Goal: Book appointment/travel/reservation

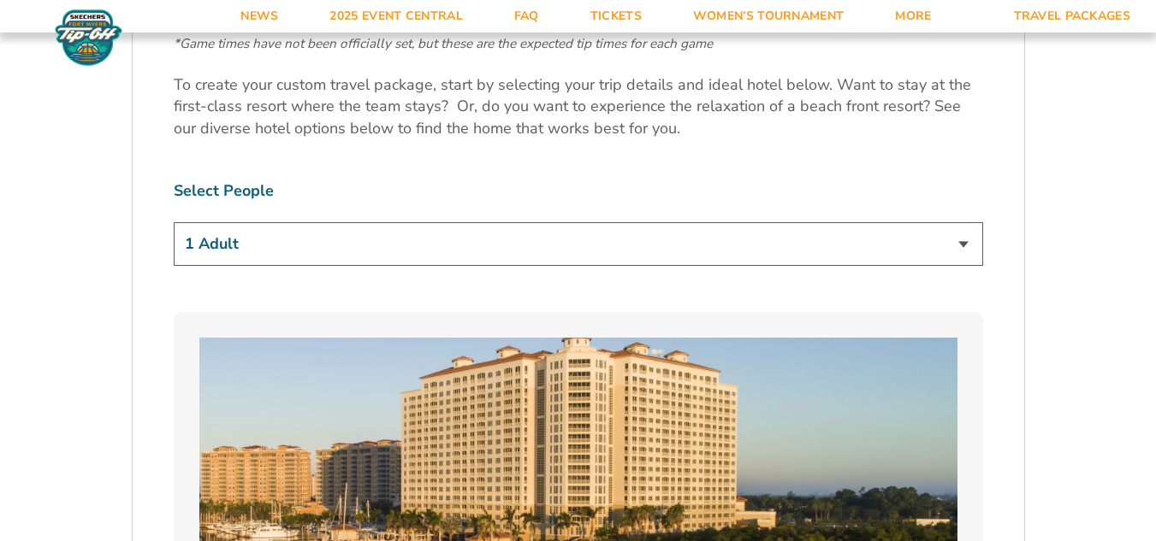
scroll to position [1027, 0]
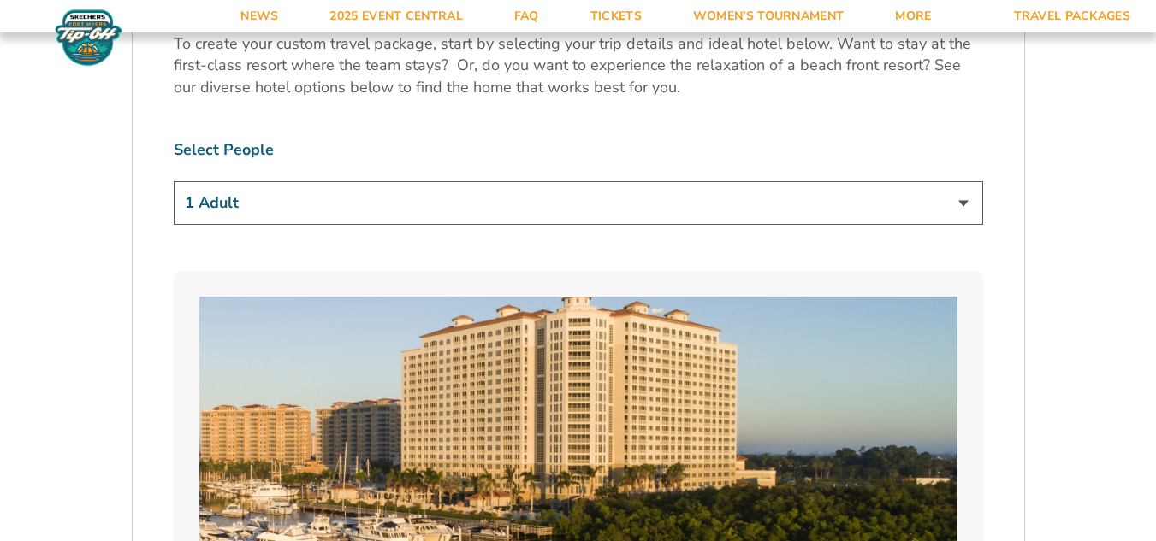
click at [965, 207] on select "1 Adult 2 Adults 3 Adults 4 Adults 2 Adults + 1 Child 2 Adults + 2 Children 2 A…" at bounding box center [578, 203] width 809 height 44
select select "2 Adults"
click at [174, 181] on select "1 Adult 2 Adults 3 Adults 4 Adults 2 Adults + 1 Child 2 Adults + 2 Children 2 A…" at bounding box center [578, 203] width 809 height 44
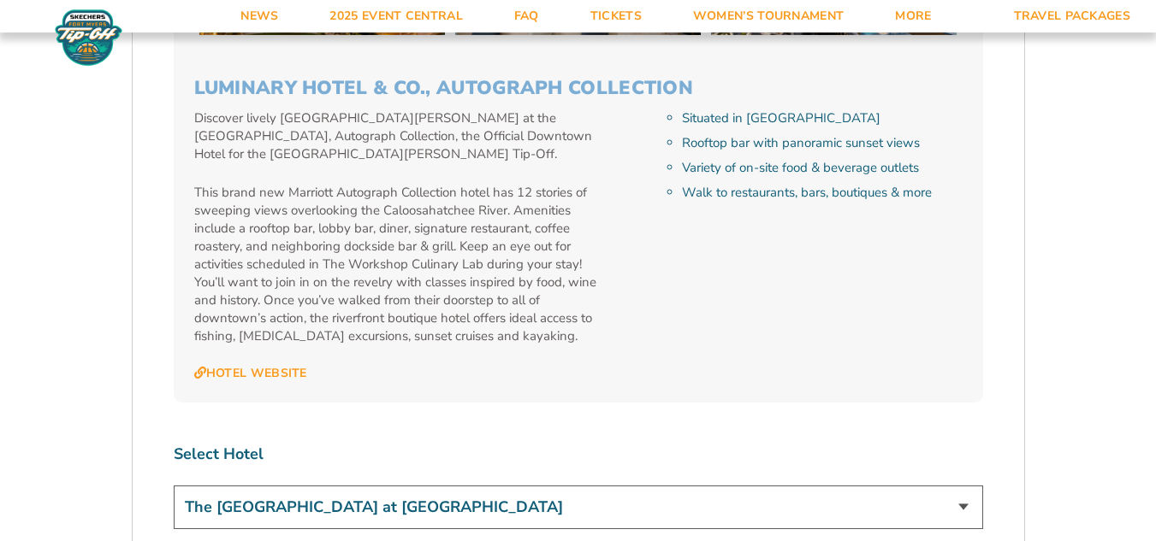
scroll to position [4962, 0]
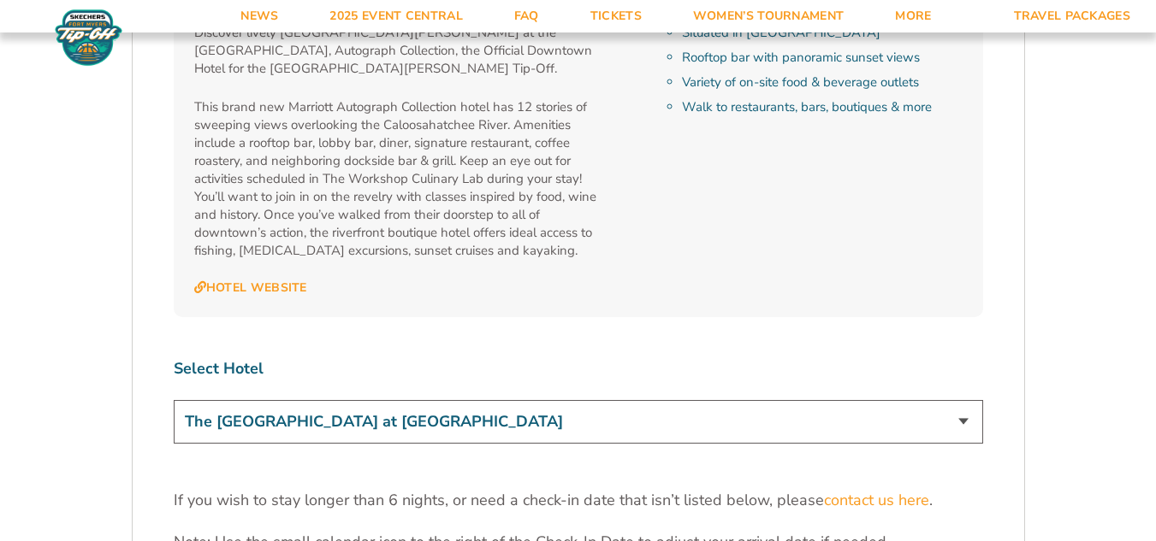
click at [962, 400] on select "The [GEOGRAPHIC_DATA] at [GEOGRAPHIC_DATA] [GEOGRAPHIC_DATA] [GEOGRAPHIC_DATA],…" at bounding box center [578, 422] width 809 height 44
select select "18477"
click at [174, 400] on select "The [GEOGRAPHIC_DATA] at [GEOGRAPHIC_DATA] [GEOGRAPHIC_DATA] [GEOGRAPHIC_DATA],…" at bounding box center [578, 422] width 809 height 44
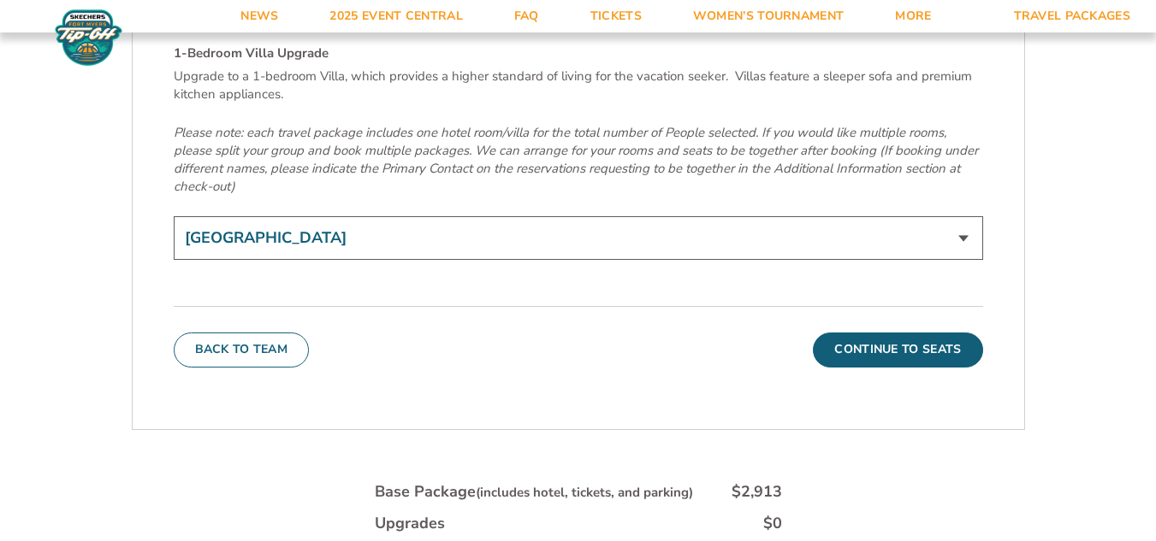
scroll to position [5903, 0]
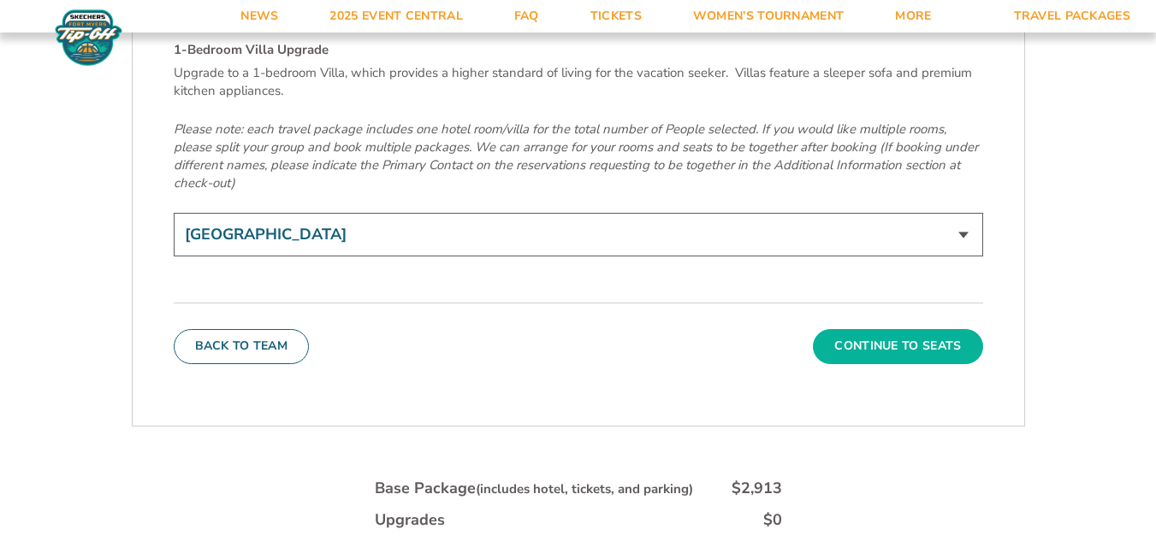
click at [898, 329] on button "Continue To Seats" at bounding box center [897, 346] width 169 height 34
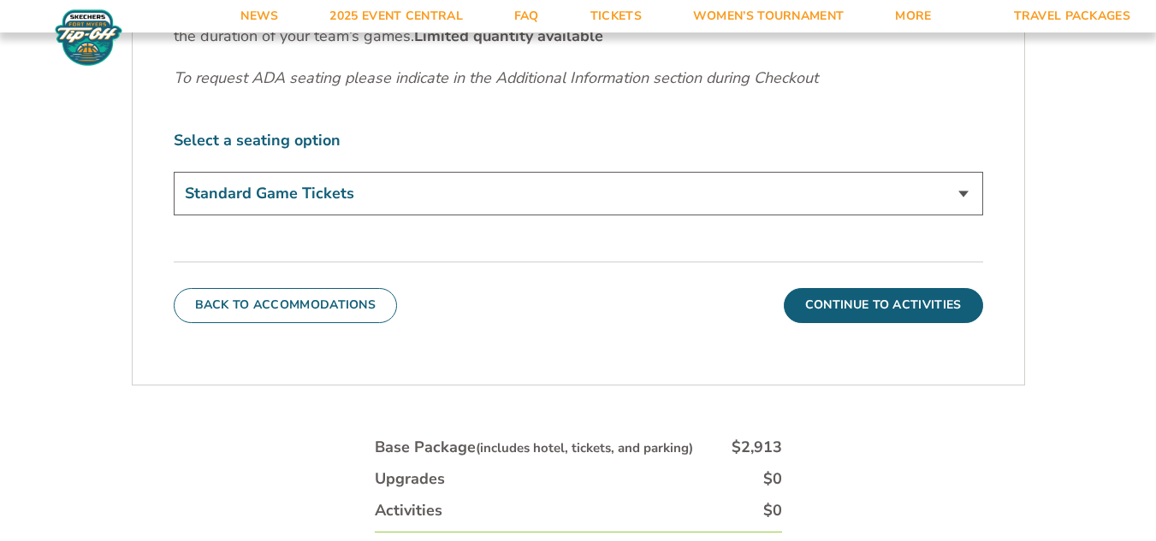
scroll to position [940, 0]
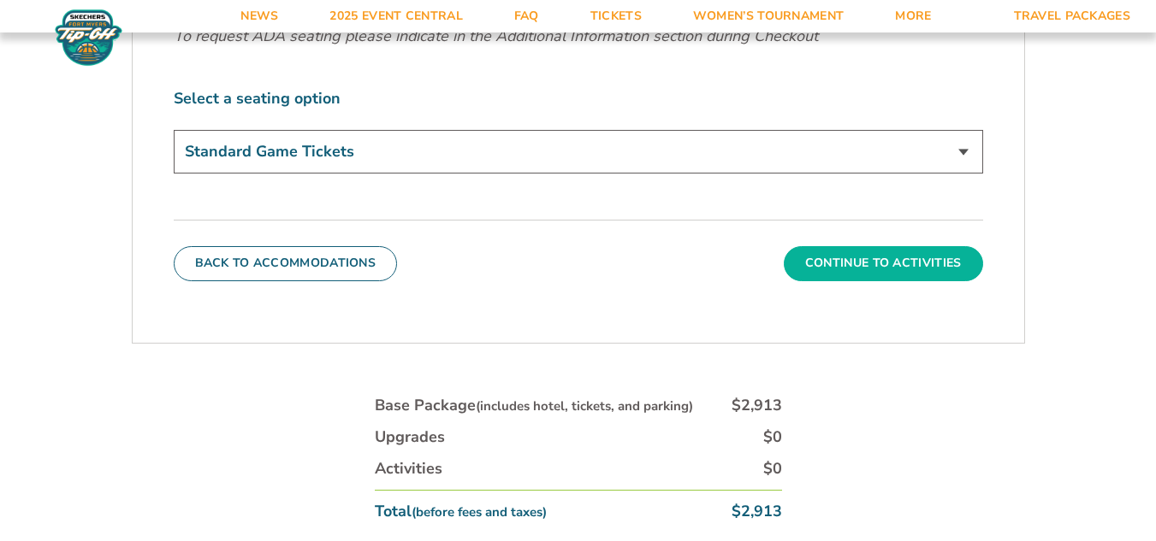
click at [902, 259] on button "Continue To Activities" at bounding box center [883, 263] width 199 height 34
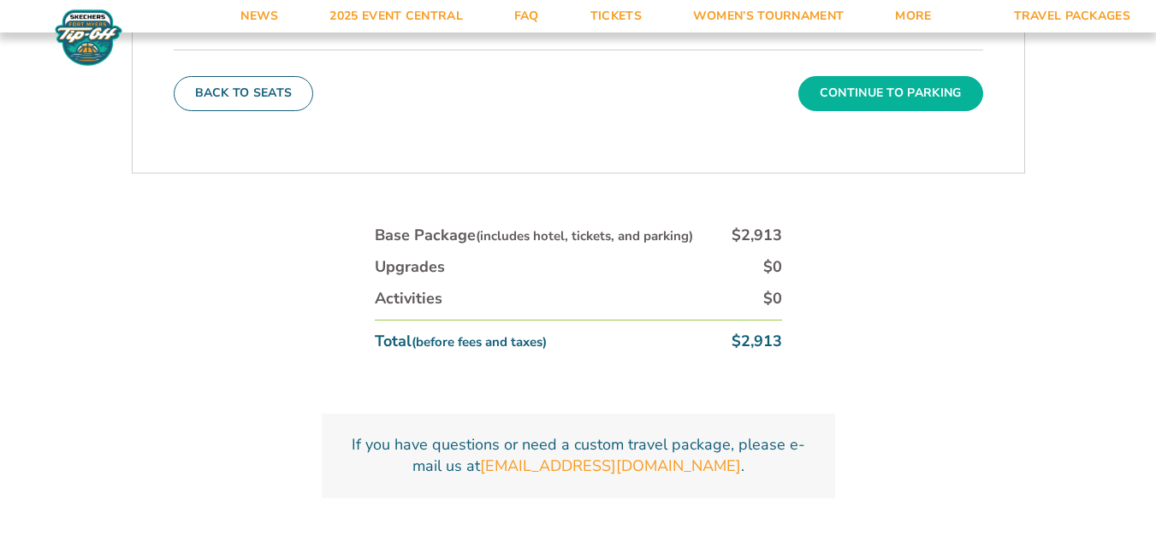
click at [884, 93] on button "Continue To Parking" at bounding box center [890, 93] width 185 height 34
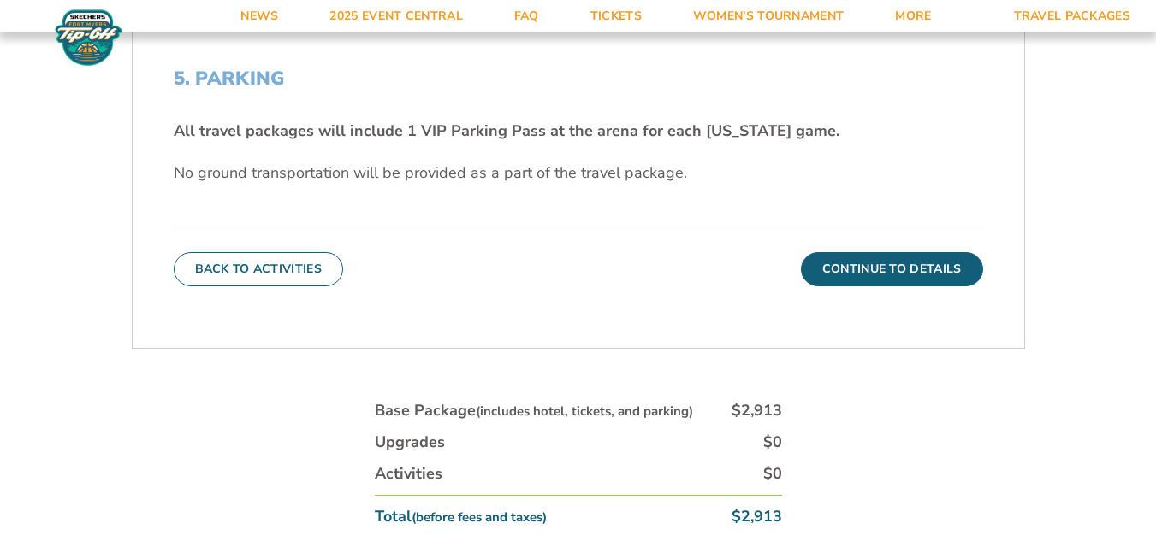
scroll to position [598, 0]
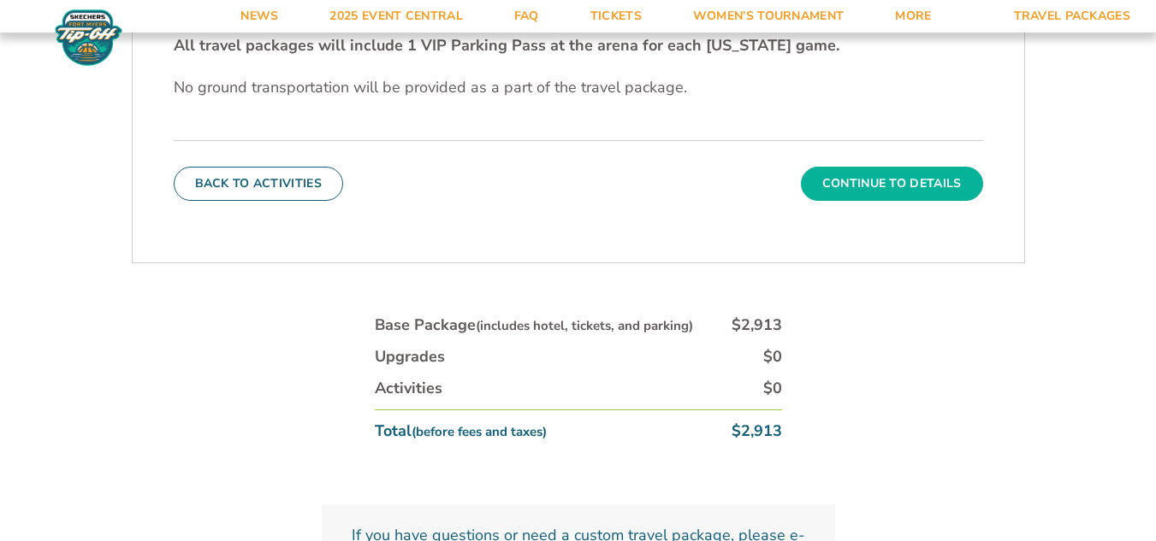
click at [853, 176] on button "Continue To Details" at bounding box center [892, 184] width 182 height 34
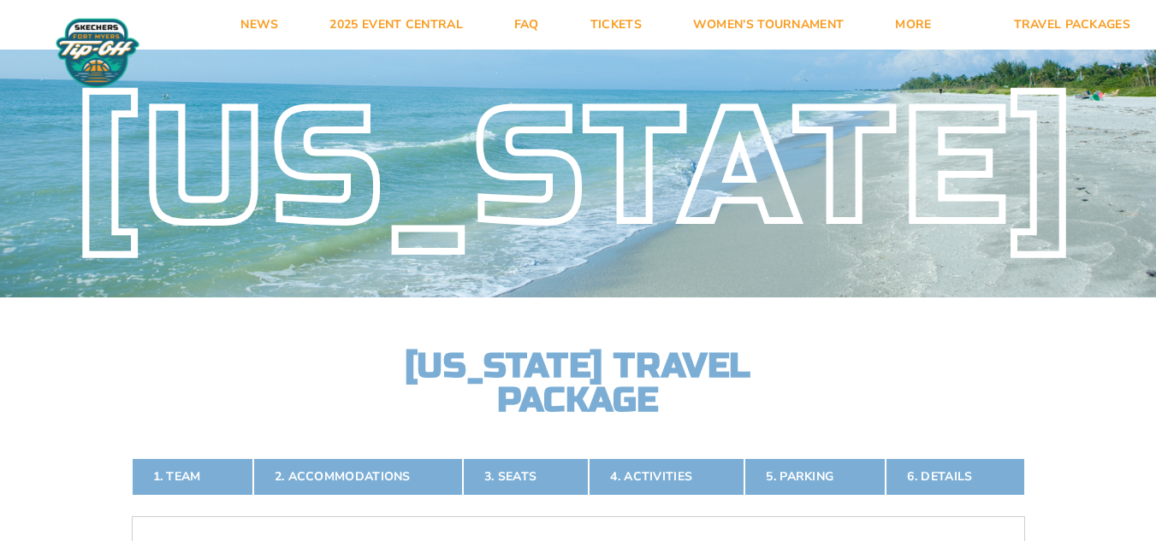
scroll to position [0, 0]
